Goal: Transaction & Acquisition: Purchase product/service

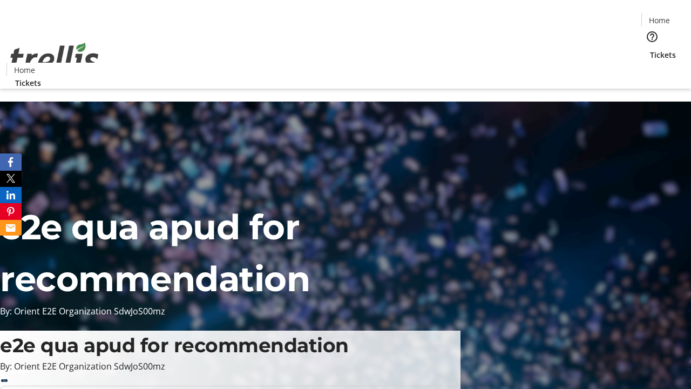
click at [650, 49] on span "Tickets" at bounding box center [663, 54] width 26 height 11
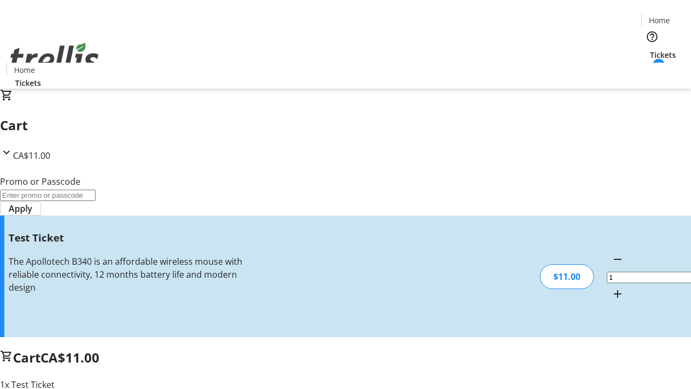
type input "UNLOCK"
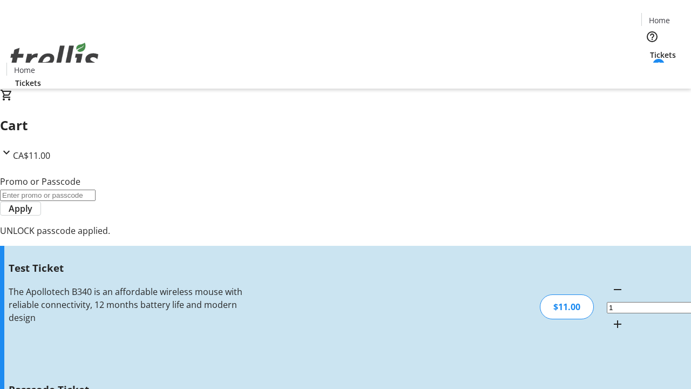
type input "5"
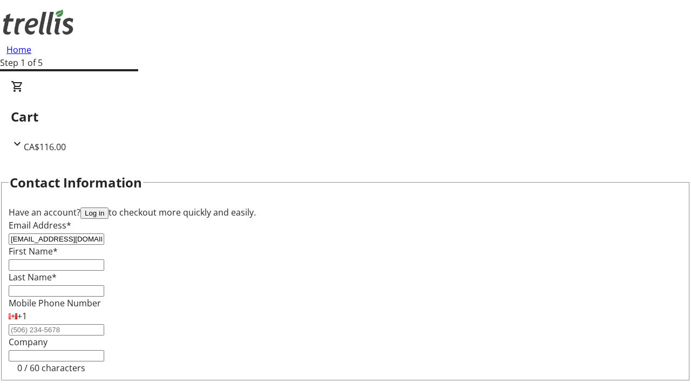
type input "[EMAIL_ADDRESS][DOMAIN_NAME]"
type input "Heaven"
type input "[PERSON_NAME]"
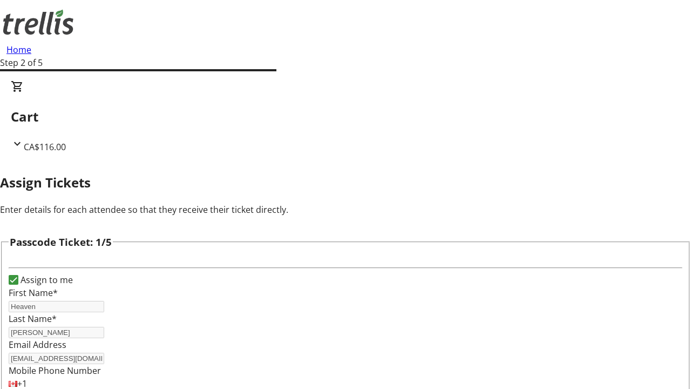
type input "Kadin"
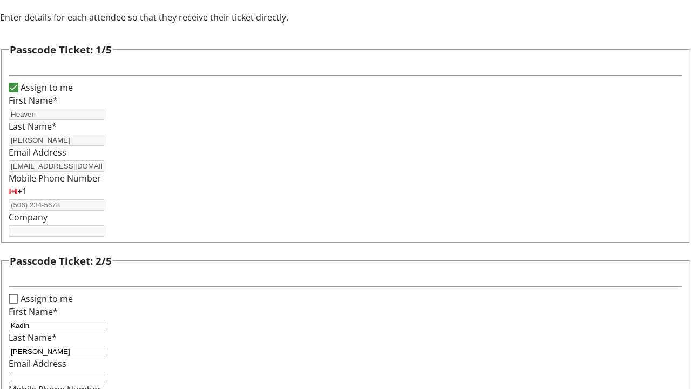
type input "[PERSON_NAME]"
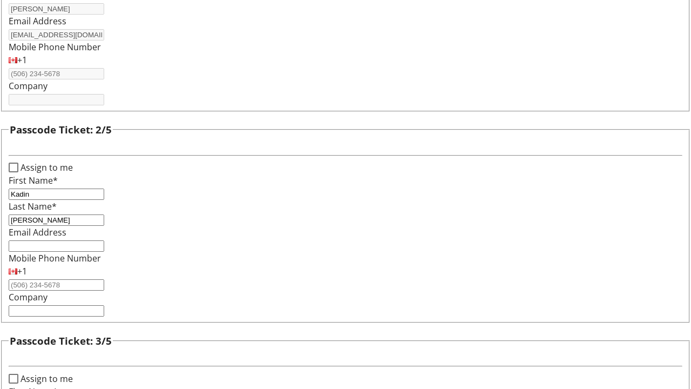
type input "Mckayla"
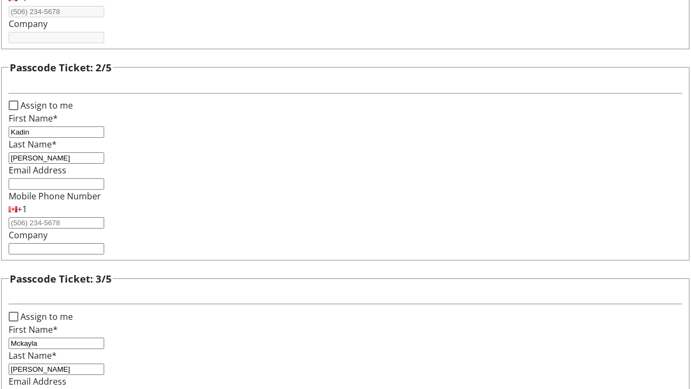
type input "[PERSON_NAME]"
type input "Daija"
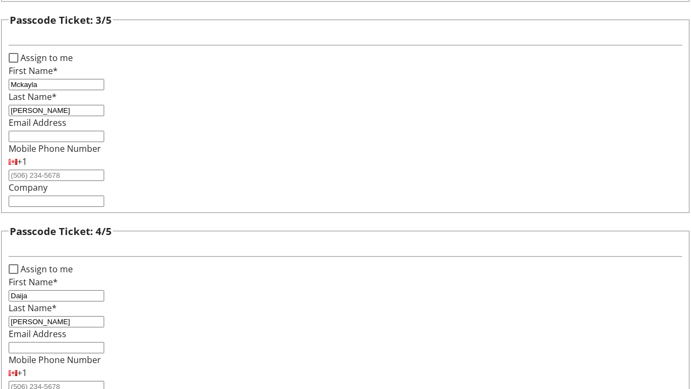
type input "[PERSON_NAME]"
checkbox input "true"
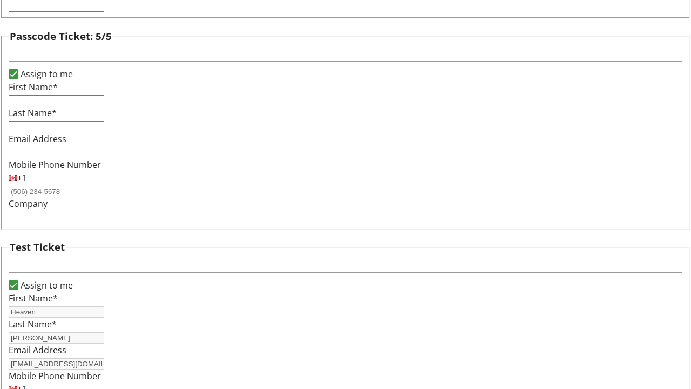
type input "Heaven"
type input "[PERSON_NAME]"
type input "[EMAIL_ADDRESS][DOMAIN_NAME]"
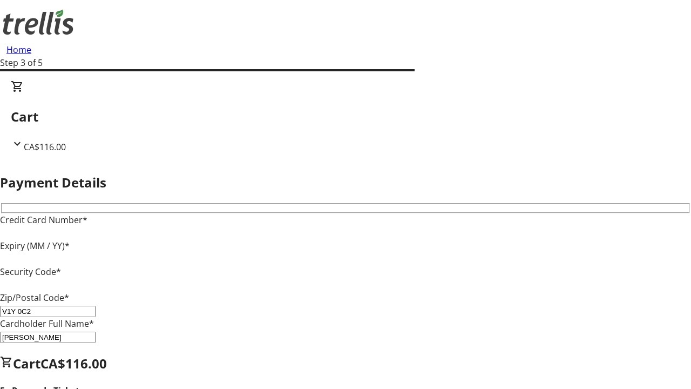
type input "V1Y 0C2"
